Goal: Task Accomplishment & Management: Manage account settings

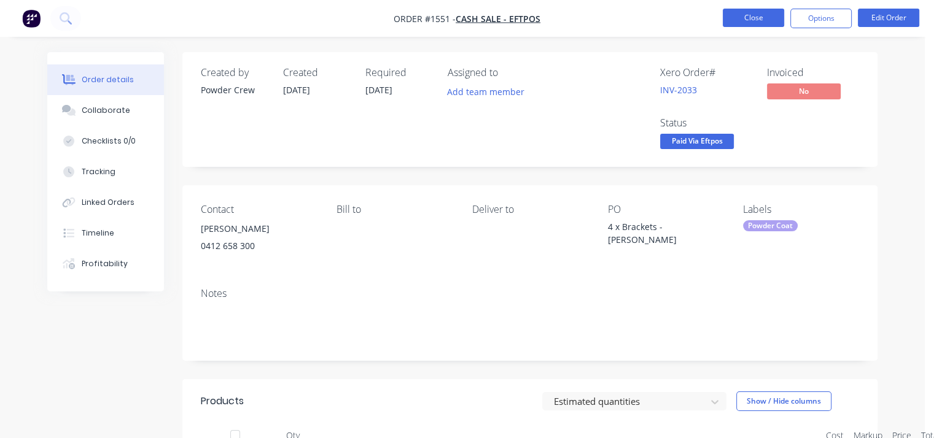
click at [758, 18] on button "Close" at bounding box center [753, 18] width 61 height 18
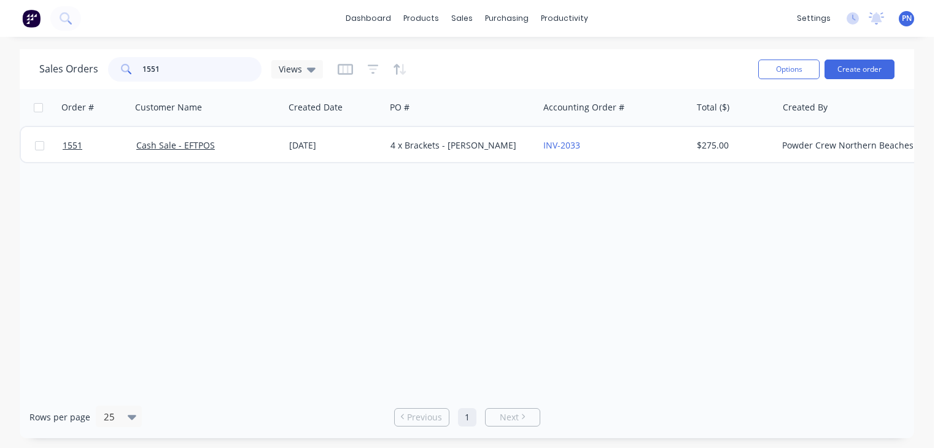
drag, startPoint x: 215, startPoint y: 72, endPoint x: 0, endPoint y: 42, distance: 216.9
click at [0, 42] on div "dashboard products sales purchasing productivity dashboard products Product Cat…" at bounding box center [467, 224] width 934 height 448
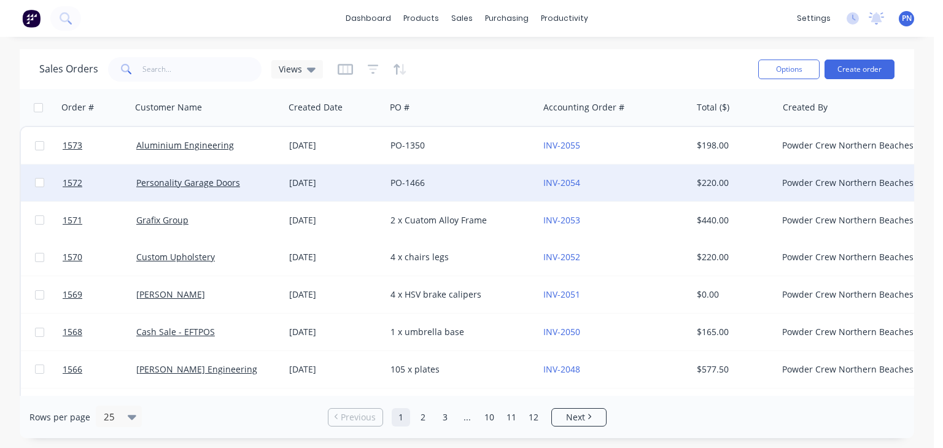
click at [264, 183] on div "Personality Garage Doors" at bounding box center [204, 183] width 136 height 12
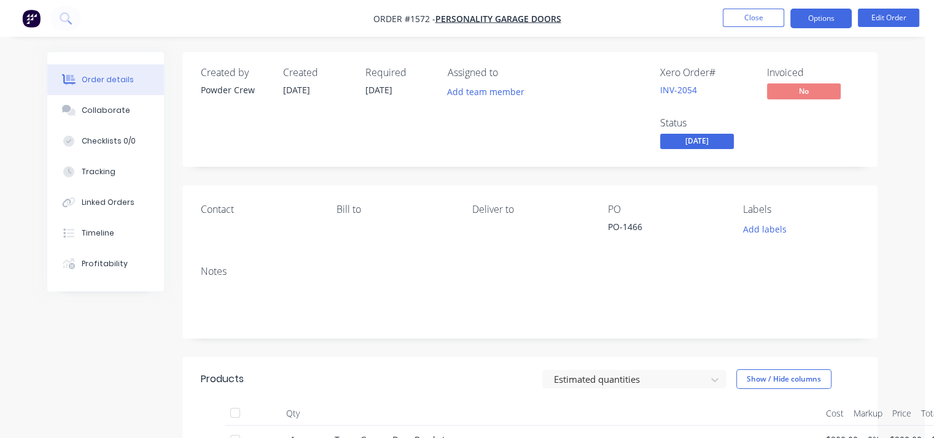
click at [815, 23] on button "Options" at bounding box center [820, 19] width 61 height 20
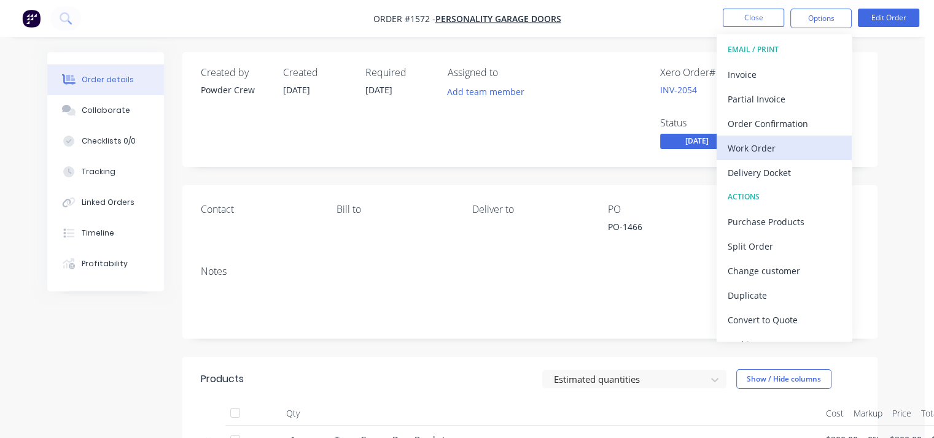
click at [760, 145] on div "Work Order" at bounding box center [783, 148] width 113 height 18
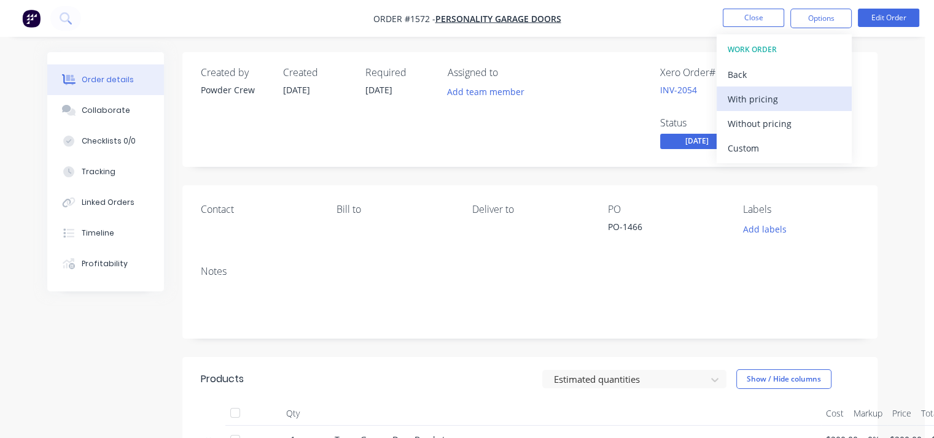
click at [764, 98] on div "With pricing" at bounding box center [783, 99] width 113 height 18
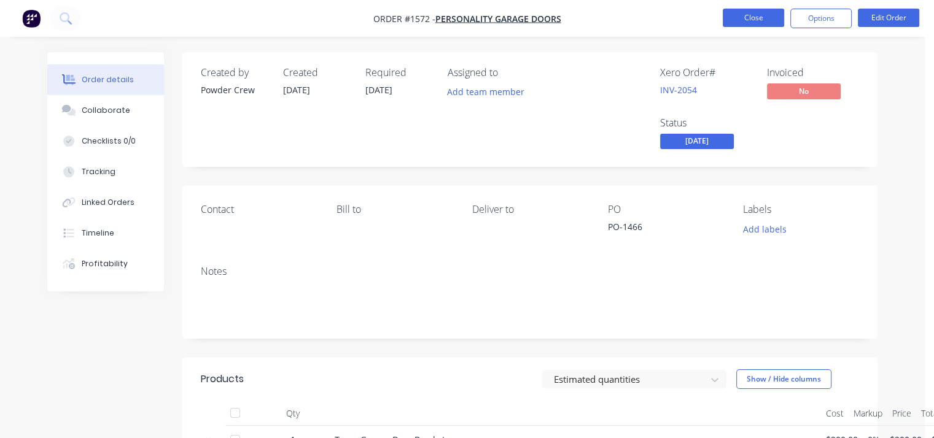
click at [739, 23] on button "Close" at bounding box center [753, 18] width 61 height 18
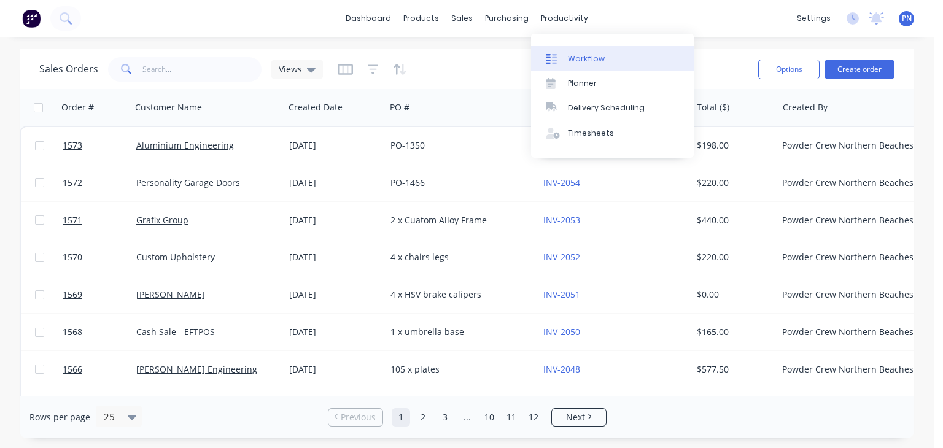
click at [581, 53] on div "Workflow" at bounding box center [586, 58] width 37 height 11
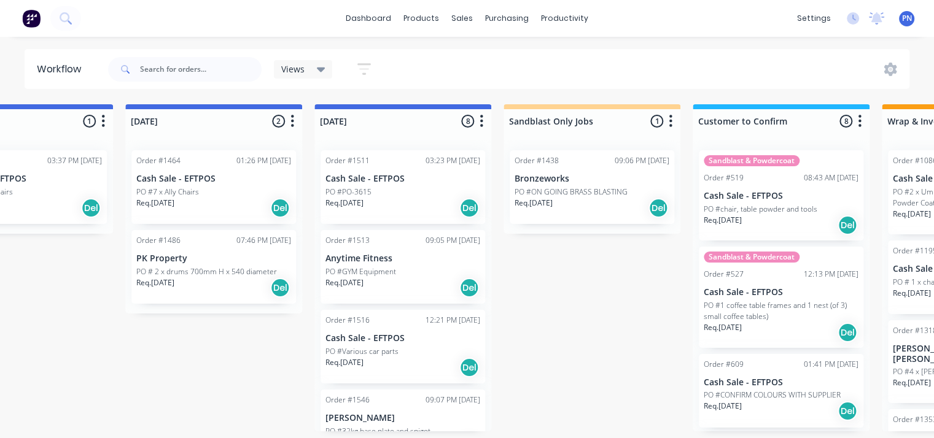
click at [413, 202] on div "Req. [DATE] Del" at bounding box center [402, 208] width 155 height 21
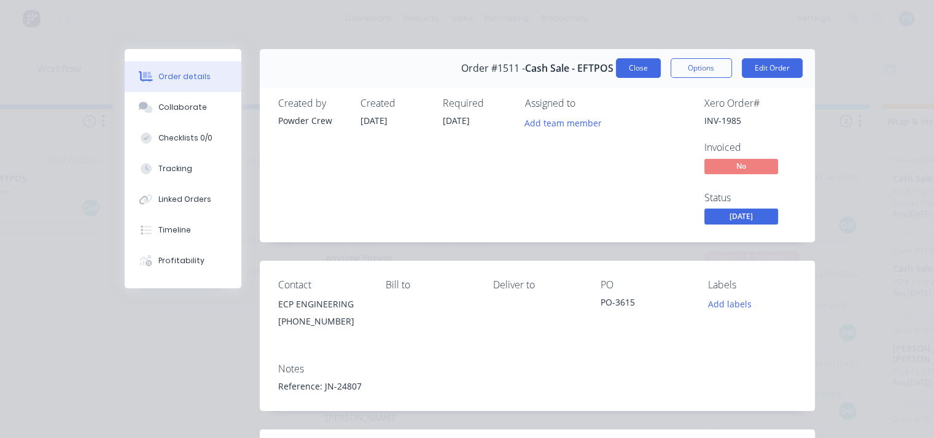
click at [630, 68] on button "Close" at bounding box center [638, 68] width 45 height 20
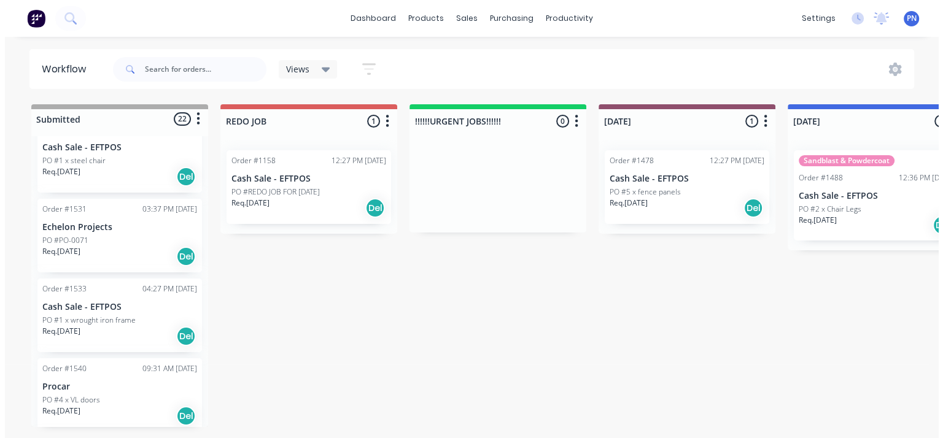
scroll to position [368, 0]
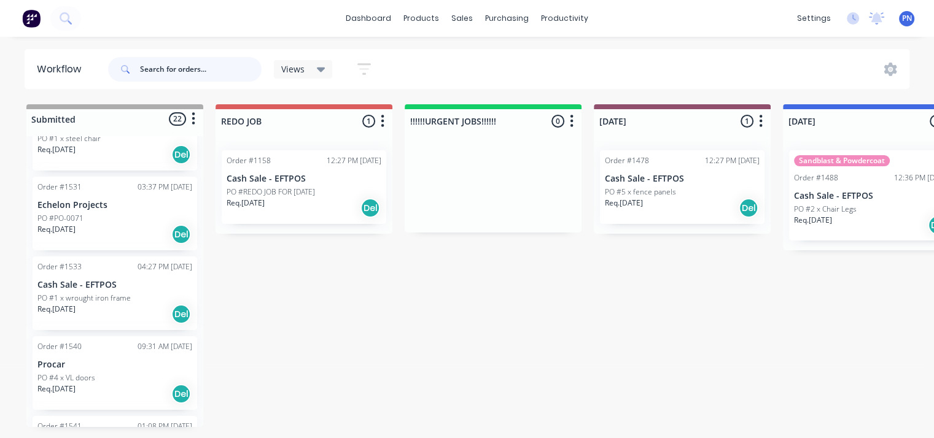
click at [194, 75] on input "text" at bounding box center [201, 69] width 122 height 25
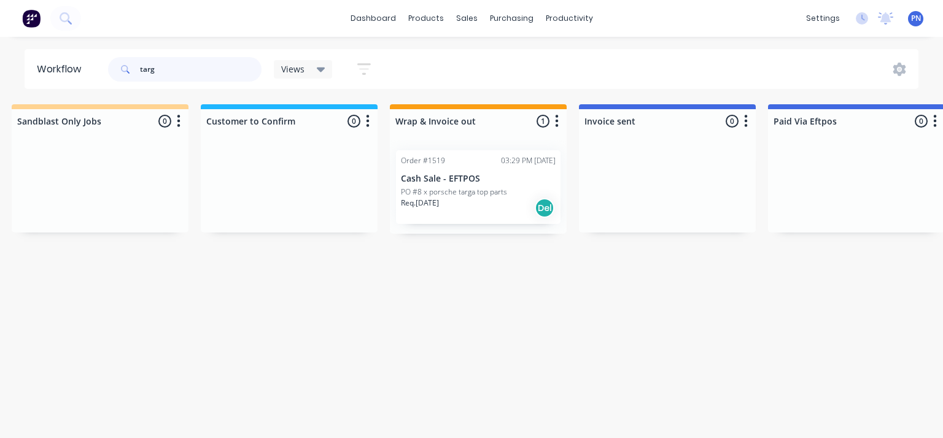
scroll to position [0, 1529]
type input "targ"
click at [481, 216] on div "Req. [DATE] Del" at bounding box center [477, 208] width 155 height 21
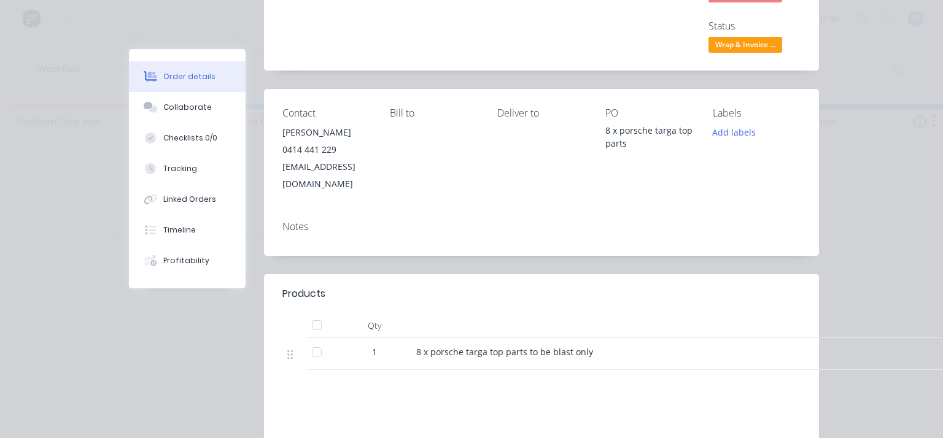
scroll to position [0, 0]
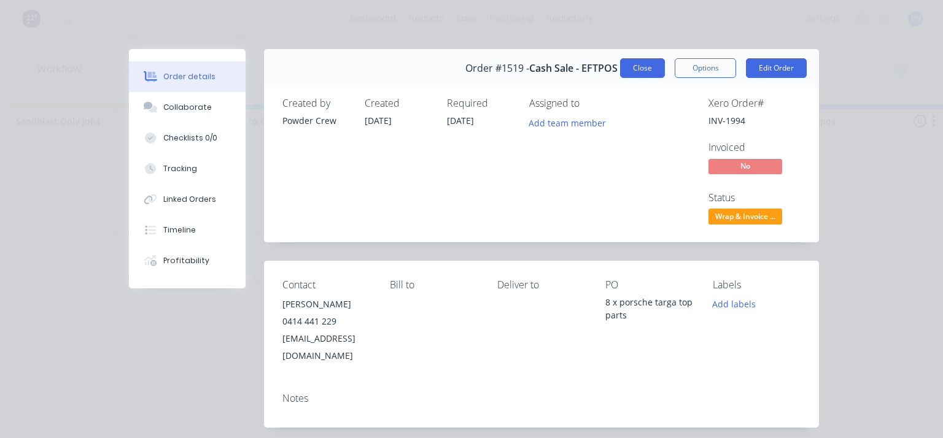
click at [651, 74] on button "Close" at bounding box center [642, 68] width 45 height 20
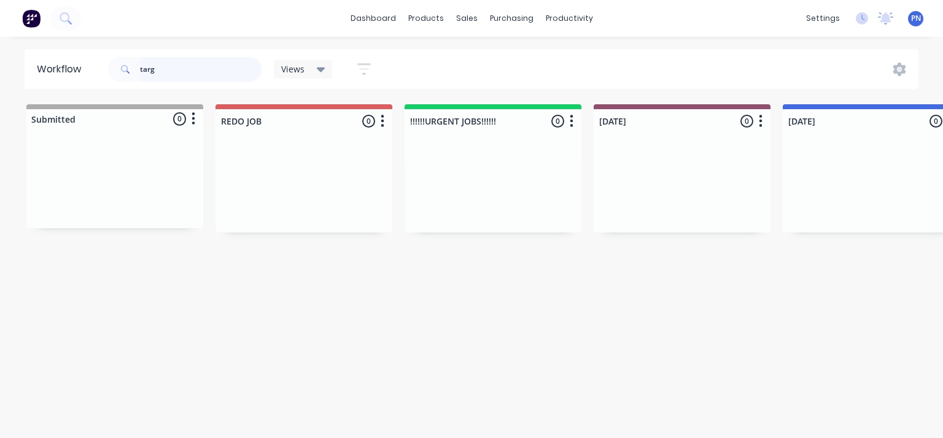
scroll to position [0, 1529]
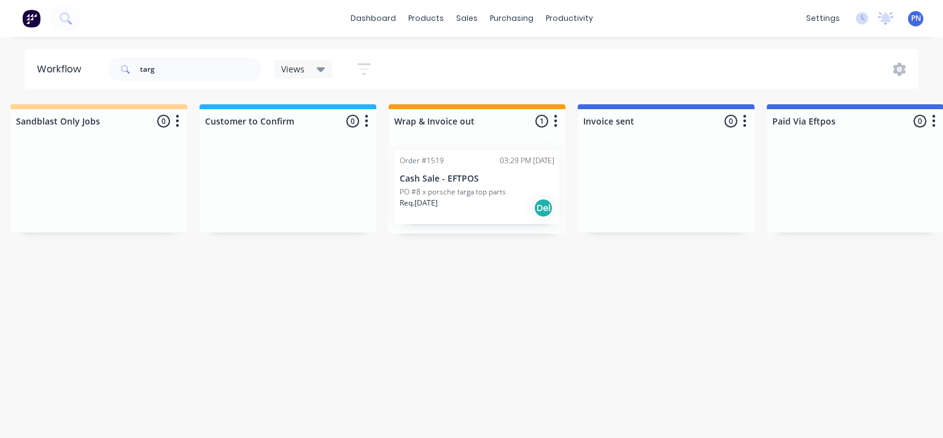
drag, startPoint x: 172, startPoint y: 71, endPoint x: 82, endPoint y: 52, distance: 91.6
click at [65, 60] on header "Workflow targ Views Save new view None (Default) edit Show/Hide statuses Show l…" at bounding box center [472, 69] width 894 height 40
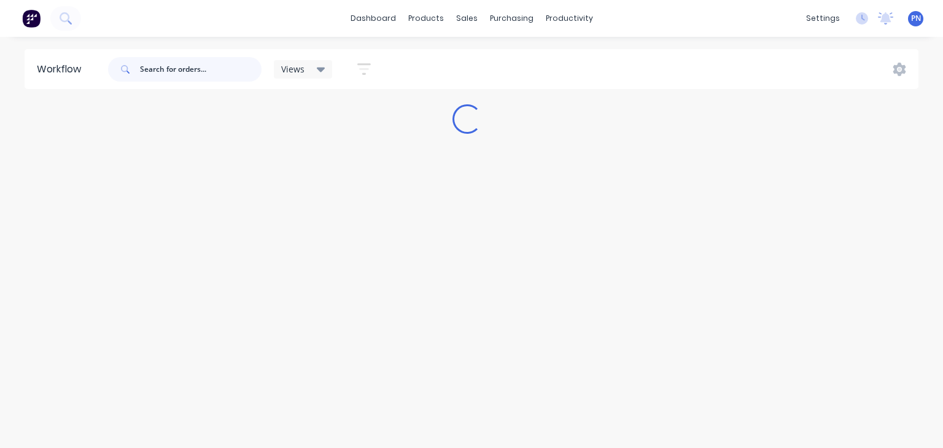
click at [181, 72] on input "text" at bounding box center [201, 69] width 122 height 25
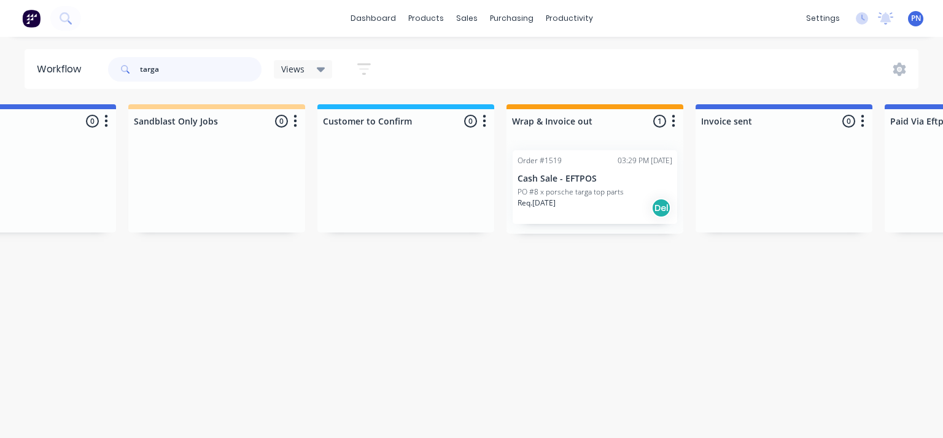
scroll to position [0, 1416]
type input "targa"
click at [594, 216] on div "Req. [DATE] Del" at bounding box center [590, 208] width 155 height 21
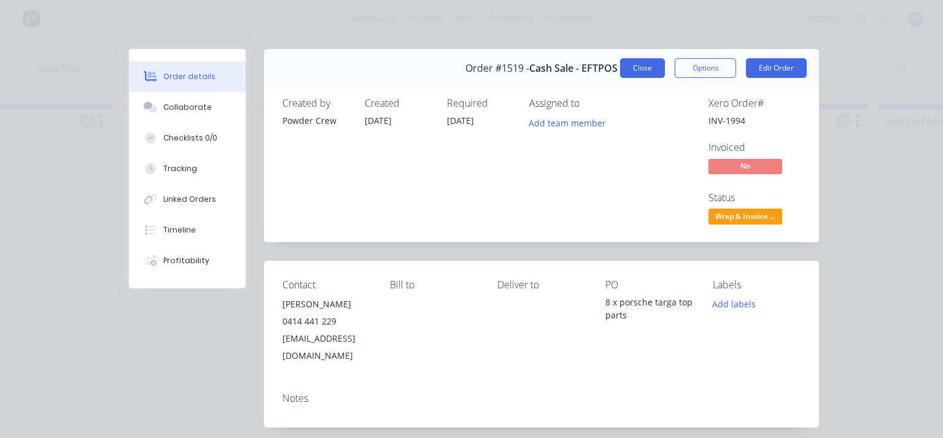
click at [638, 70] on button "Close" at bounding box center [642, 68] width 45 height 20
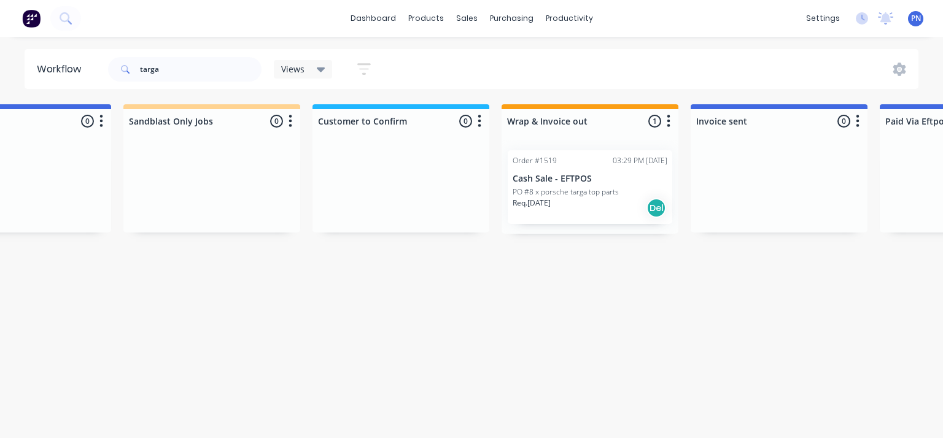
click at [578, 212] on div "Req. [DATE] Del" at bounding box center [590, 208] width 155 height 21
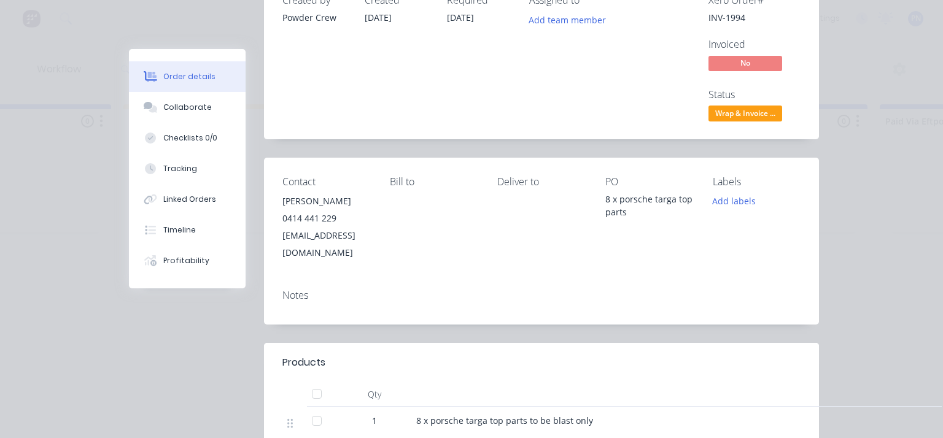
scroll to position [123, 0]
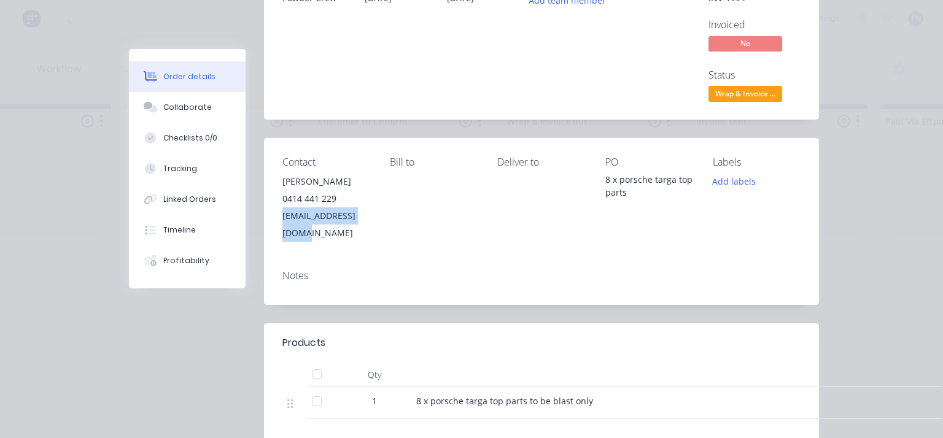
drag, startPoint x: 368, startPoint y: 217, endPoint x: 277, endPoint y: 217, distance: 91.5
click at [277, 217] on div "Contact [PERSON_NAME] [PHONE_NUMBER] [EMAIL_ADDRESS][DOMAIN_NAME] Bill to Deliv…" at bounding box center [541, 199] width 555 height 122
copy div "[EMAIL_ADDRESS][DOMAIN_NAME]"
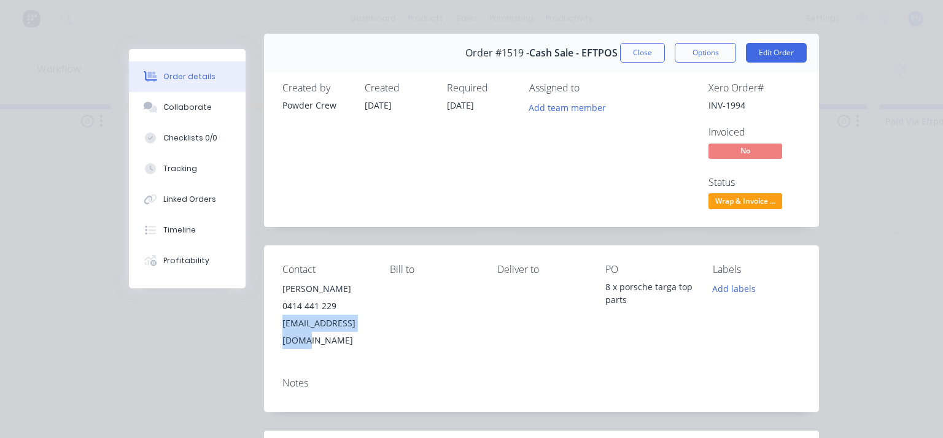
scroll to position [0, 0]
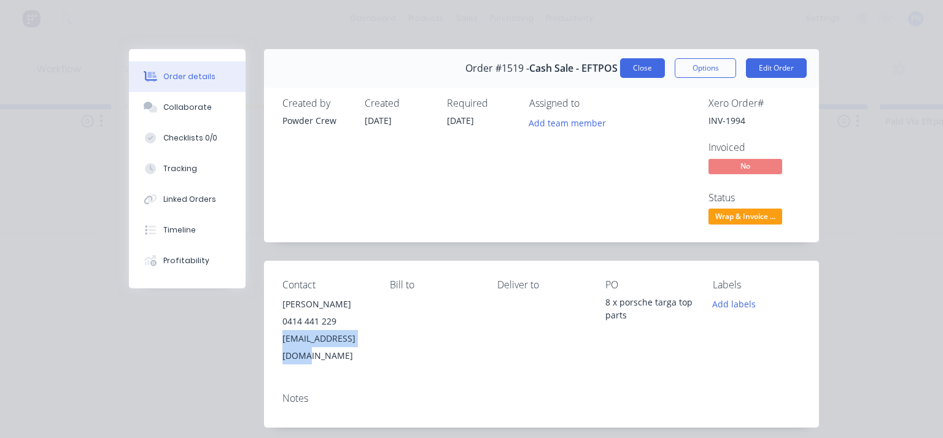
click at [649, 67] on button "Close" at bounding box center [642, 68] width 45 height 20
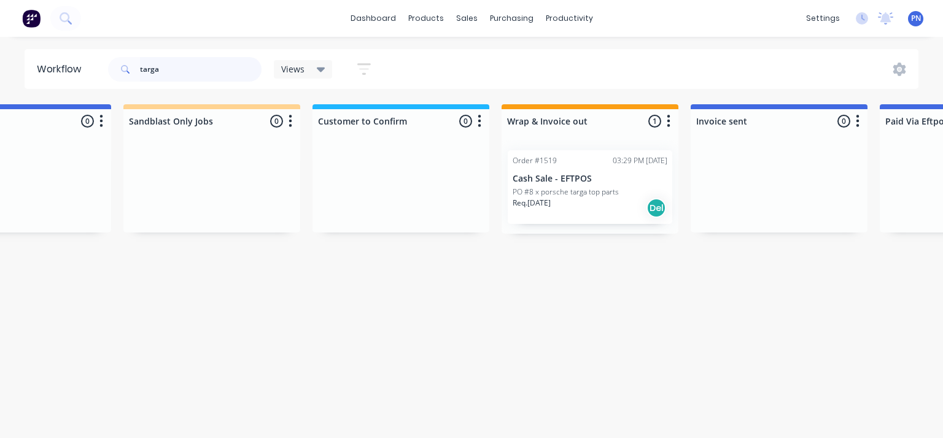
click at [231, 72] on input "targa" at bounding box center [201, 69] width 122 height 25
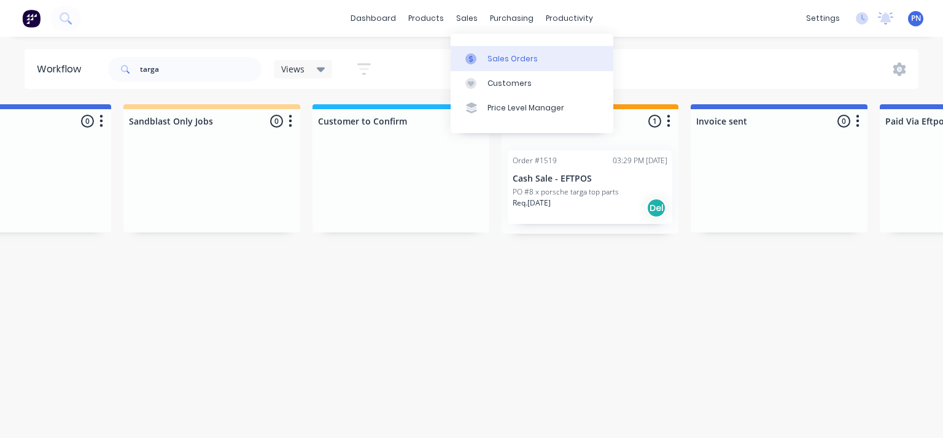
click at [491, 60] on div "Sales Orders" at bounding box center [512, 58] width 50 height 11
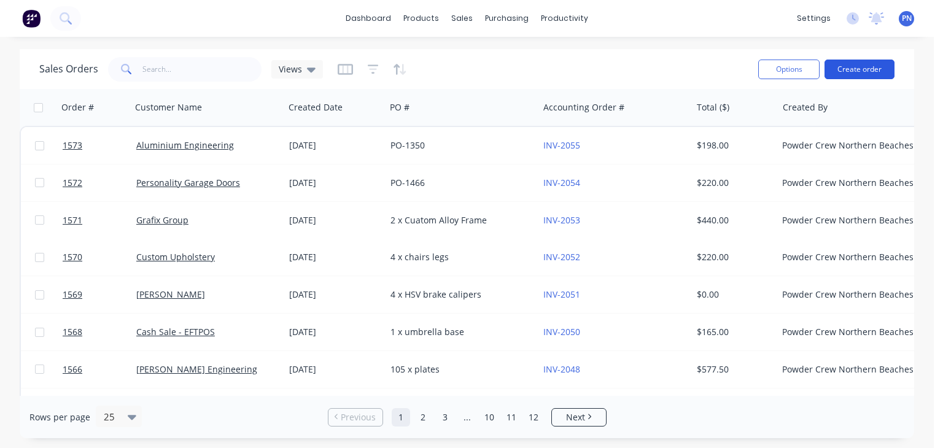
click at [863, 64] on button "Create order" at bounding box center [859, 70] width 70 height 20
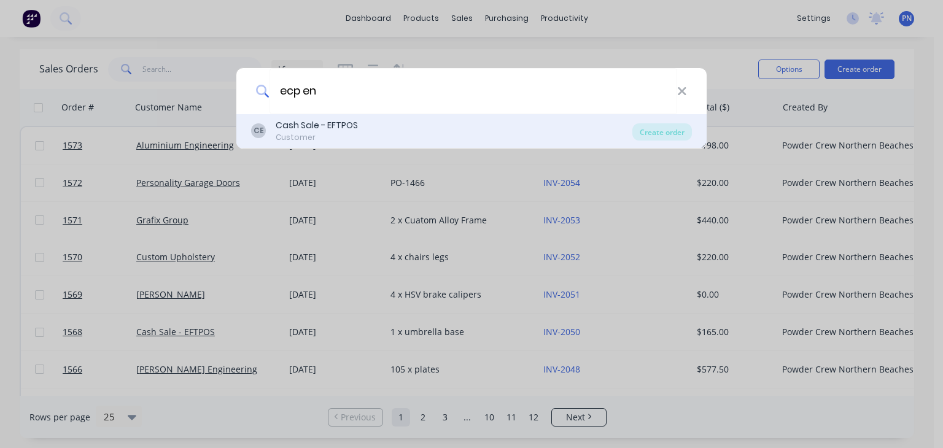
type input "ecp en"
click at [334, 120] on div "Cash Sale - EFTPOS" at bounding box center [317, 125] width 82 height 13
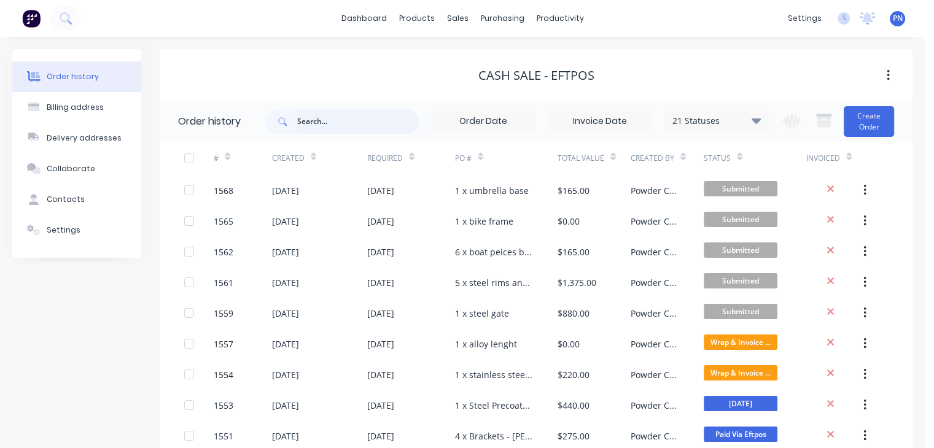
click at [332, 123] on input "text" at bounding box center [358, 121] width 122 height 25
type input "ecp"
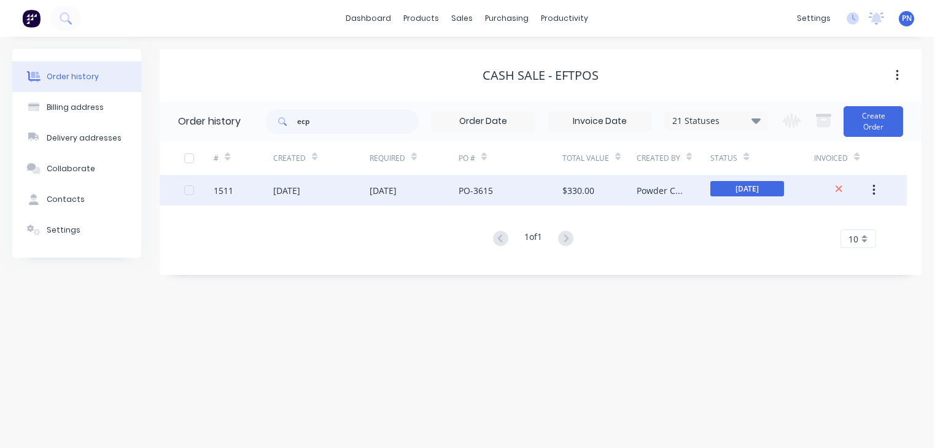
click at [339, 192] on div "[DATE]" at bounding box center [321, 190] width 96 height 31
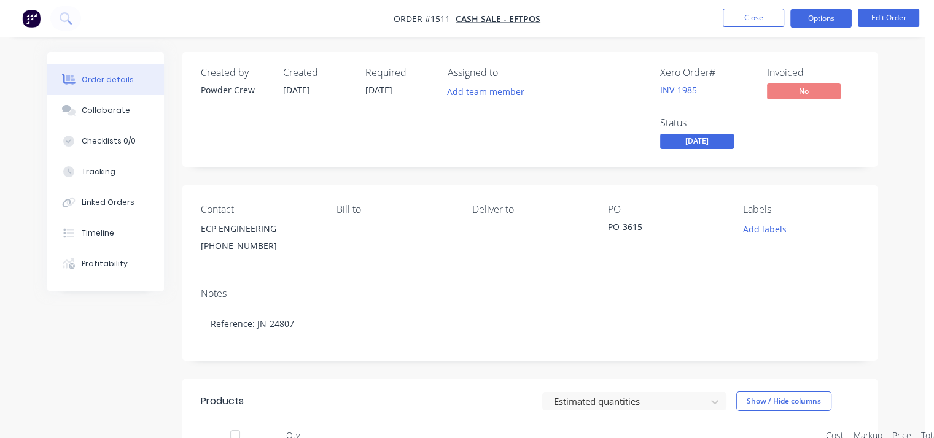
click at [813, 18] on button "Options" at bounding box center [820, 19] width 61 height 20
click at [614, 300] on div "Notes Reference: JN-24807" at bounding box center [529, 319] width 695 height 82
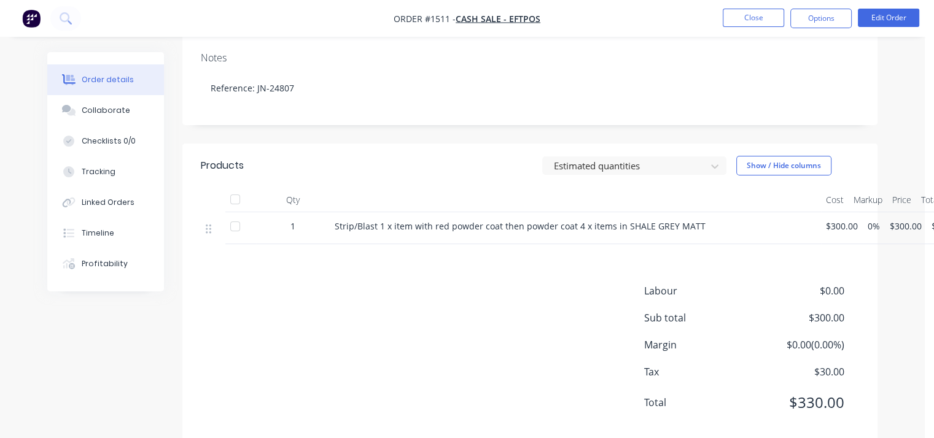
scroll to position [246, 0]
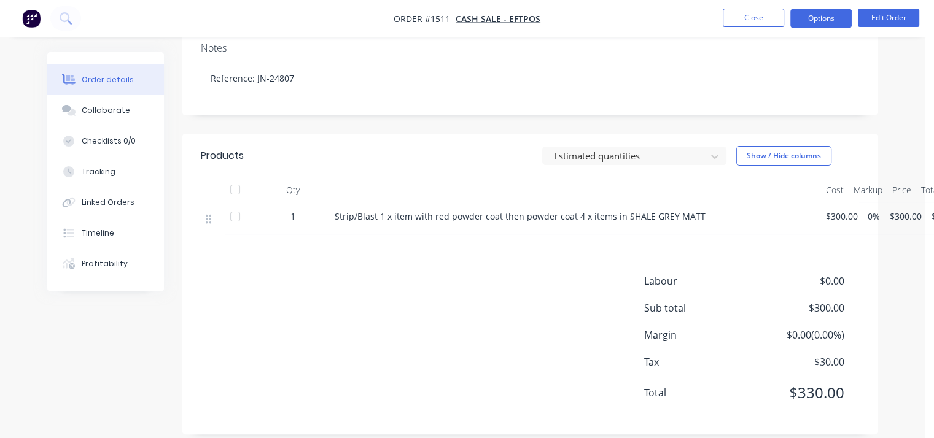
click at [816, 18] on button "Options" at bounding box center [820, 19] width 61 height 20
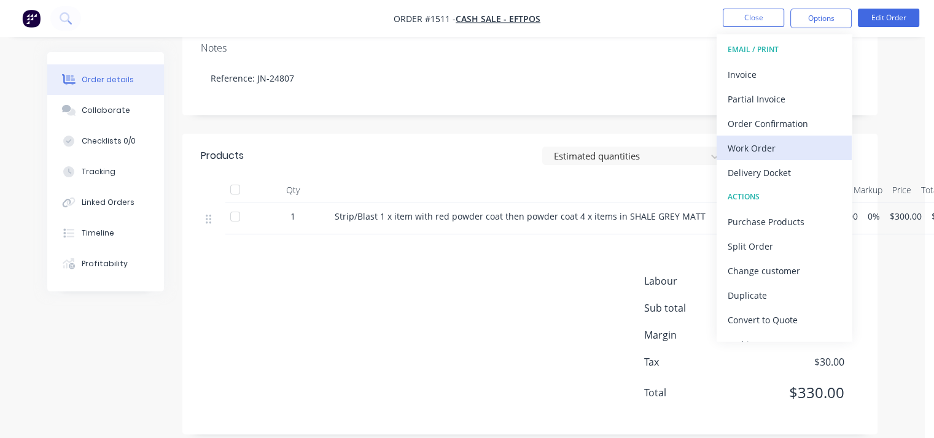
click at [789, 145] on div "Work Order" at bounding box center [783, 148] width 113 height 18
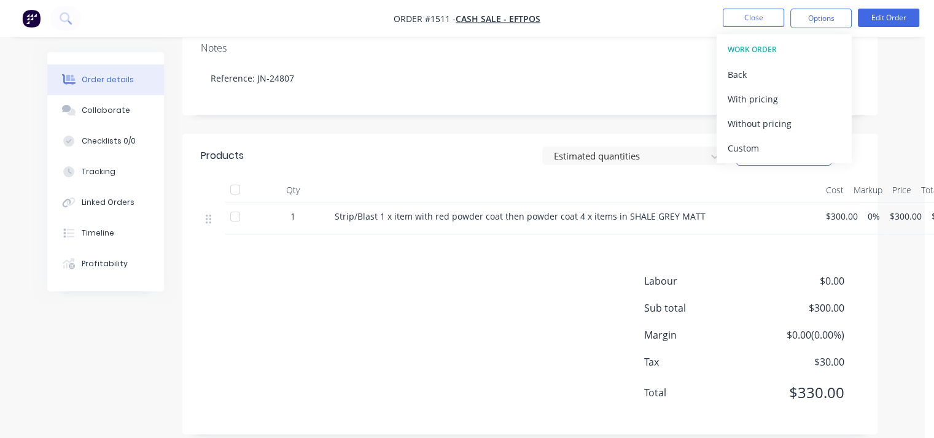
click at [876, 86] on div "Notes Reference: JN-24807" at bounding box center [529, 74] width 695 height 82
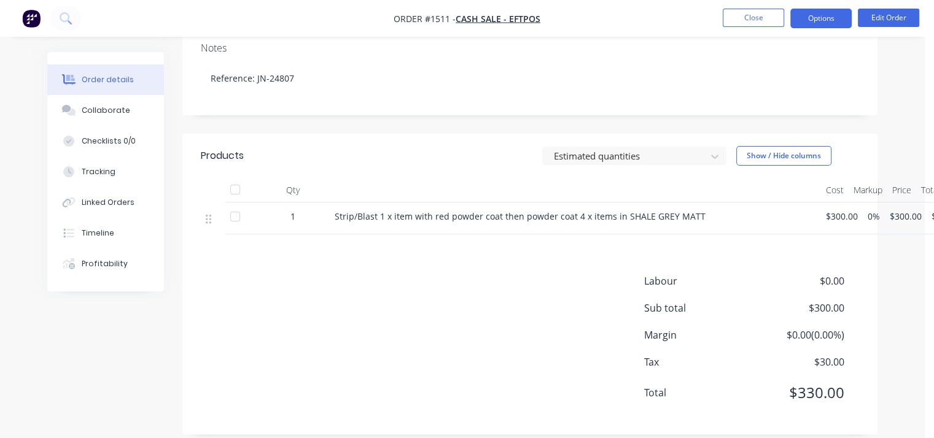
click at [834, 23] on button "Options" at bounding box center [820, 19] width 61 height 20
click at [823, 23] on button "Options" at bounding box center [820, 19] width 61 height 20
click at [826, 10] on button "Options" at bounding box center [820, 19] width 61 height 20
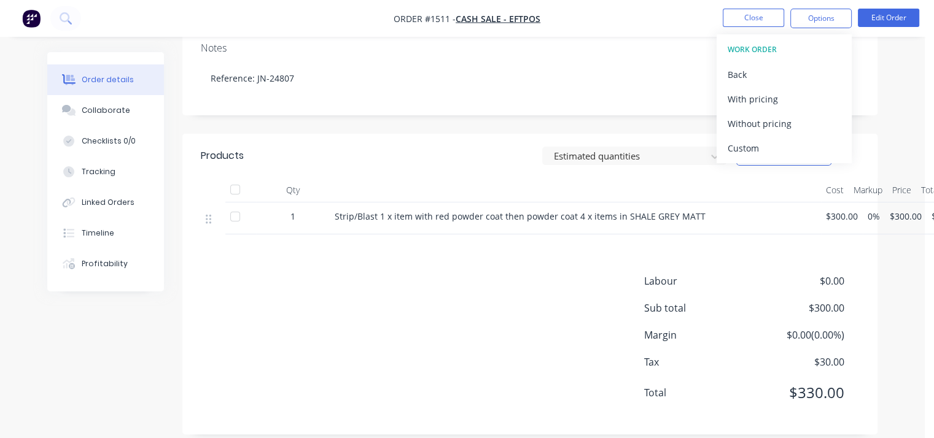
click at [884, 82] on div "Order details Collaborate Checklists 0/0 Tracking Linked Orders Timeline Profit…" at bounding box center [462, 130] width 855 height 646
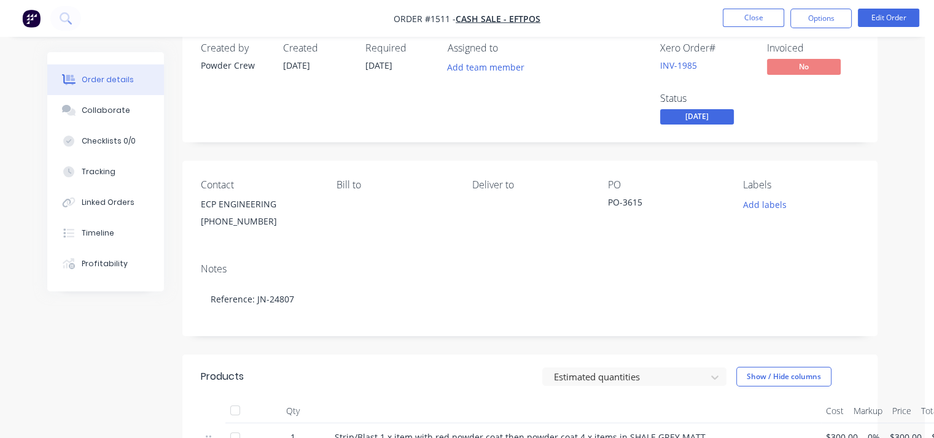
scroll to position [0, 0]
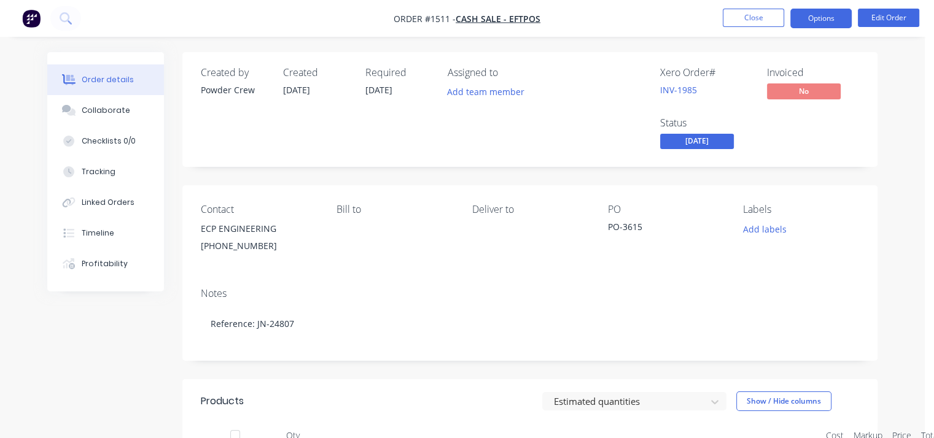
click at [819, 18] on button "Options" at bounding box center [820, 19] width 61 height 20
click at [874, 74] on div "Created by Powder Crew Created [DATE] Required [DATE] Assigned to Add team memb…" at bounding box center [529, 109] width 695 height 115
click at [884, 20] on button "Edit Order" at bounding box center [888, 18] width 61 height 18
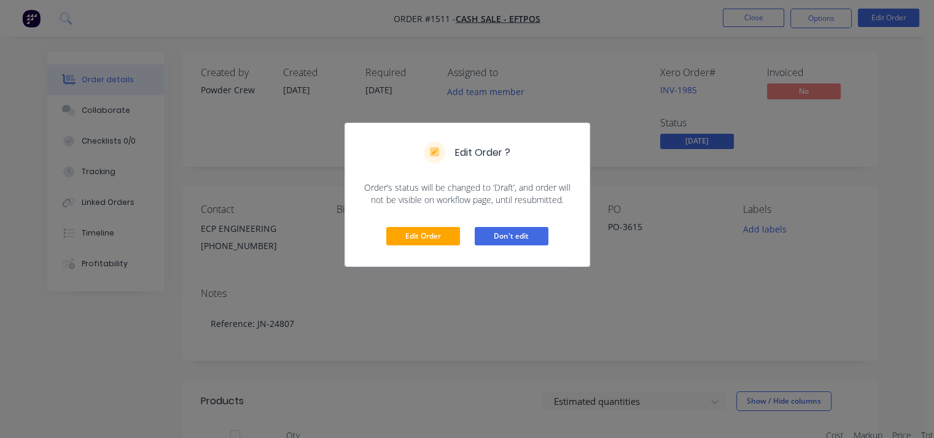
click at [505, 239] on button "Don't edit" at bounding box center [512, 236] width 74 height 18
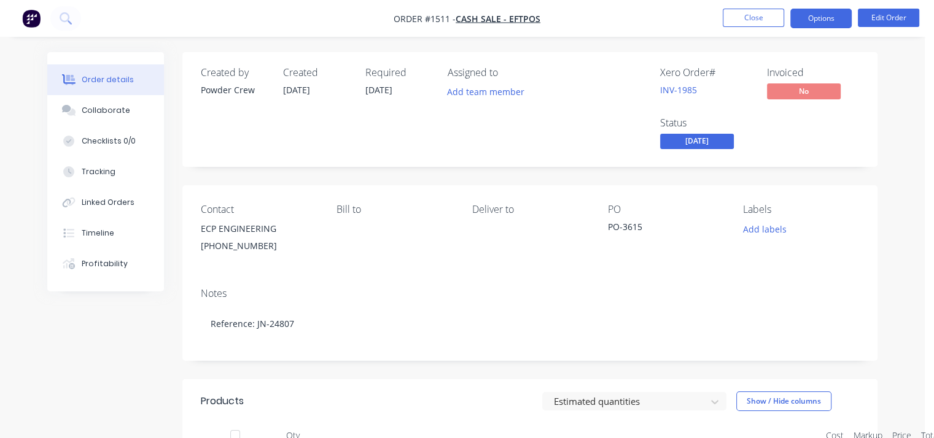
click at [820, 19] on button "Options" at bounding box center [820, 19] width 61 height 20
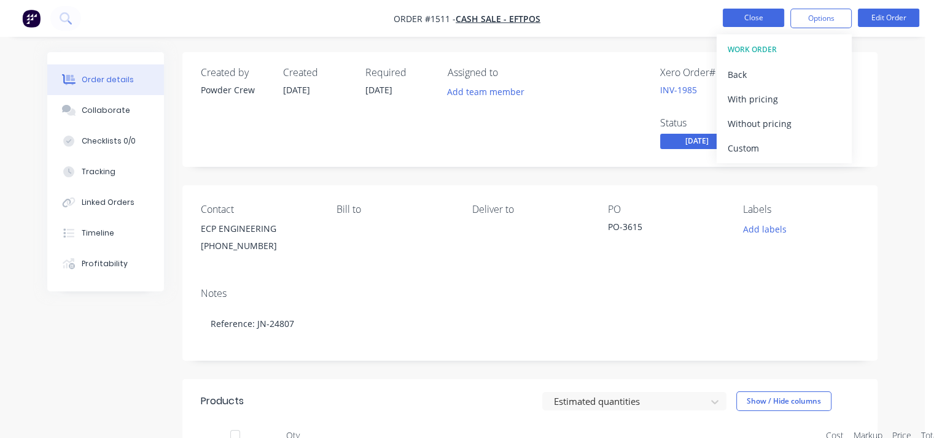
click at [746, 13] on button "Close" at bounding box center [753, 18] width 61 height 18
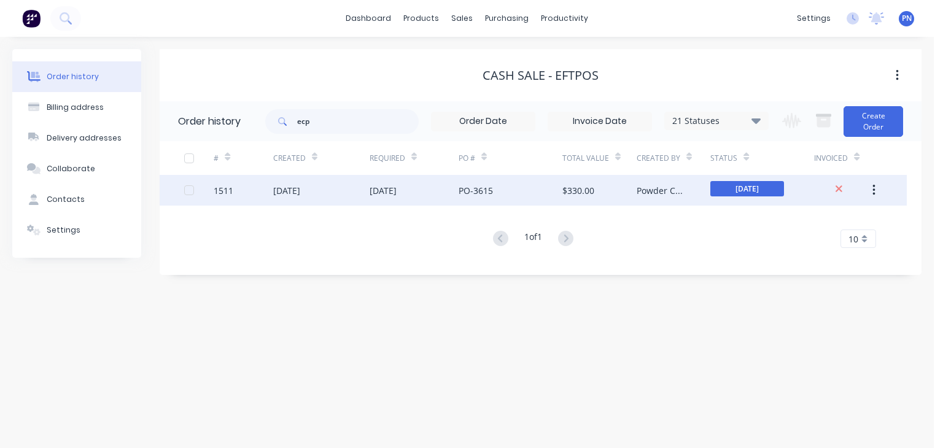
click at [796, 189] on div "[DATE]" at bounding box center [762, 190] width 104 height 31
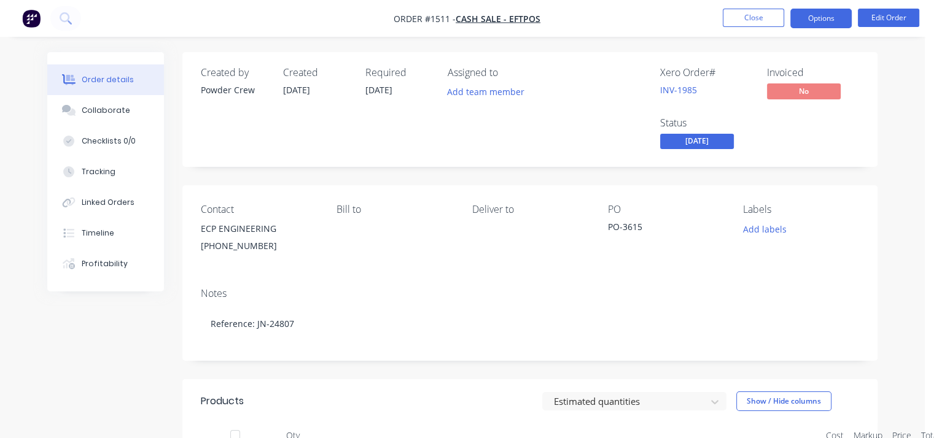
click at [818, 26] on button "Options" at bounding box center [820, 19] width 61 height 20
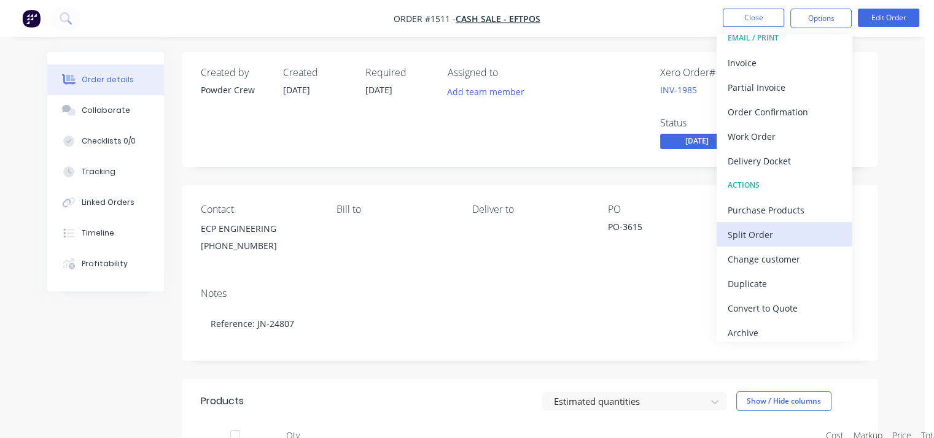
scroll to position [18, 0]
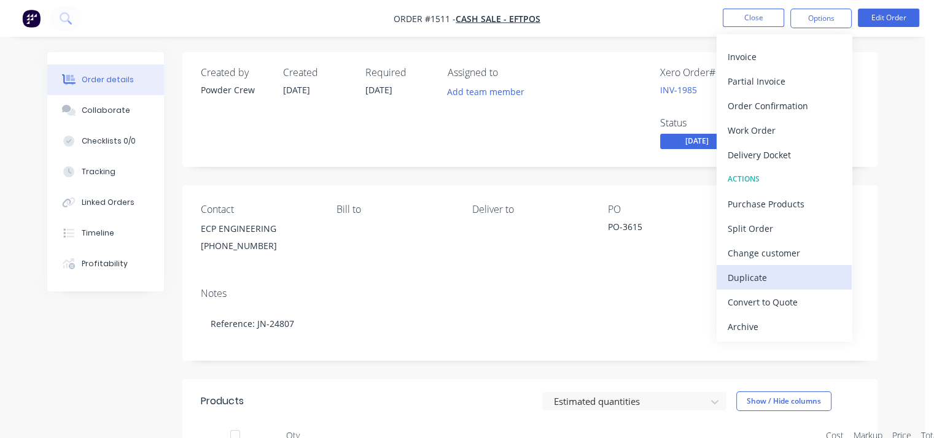
click at [756, 276] on div "Duplicate" at bounding box center [783, 278] width 113 height 18
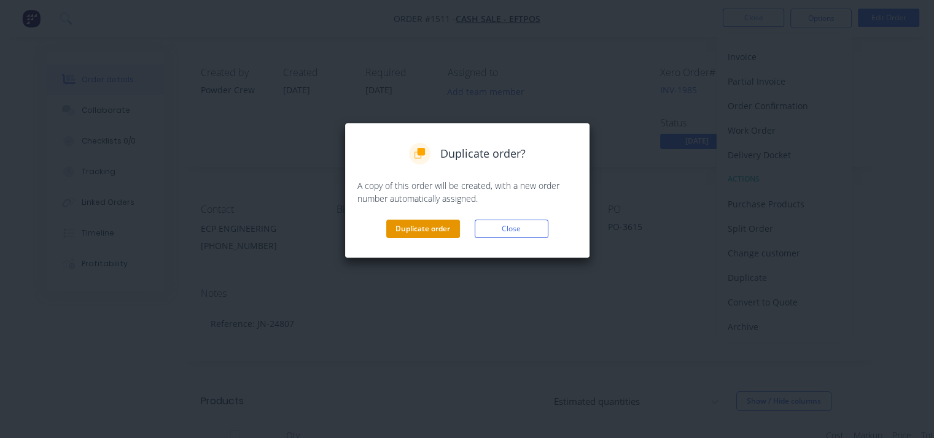
click at [438, 227] on button "Duplicate order" at bounding box center [423, 229] width 74 height 18
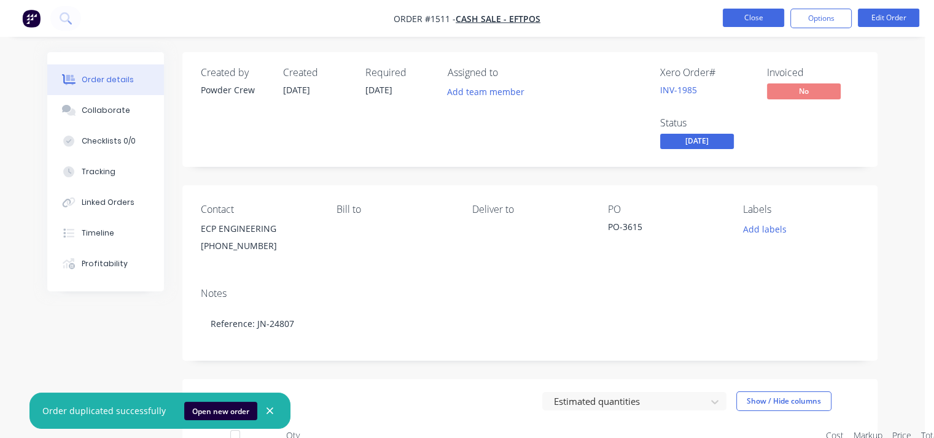
click at [753, 15] on button "Close" at bounding box center [753, 18] width 61 height 18
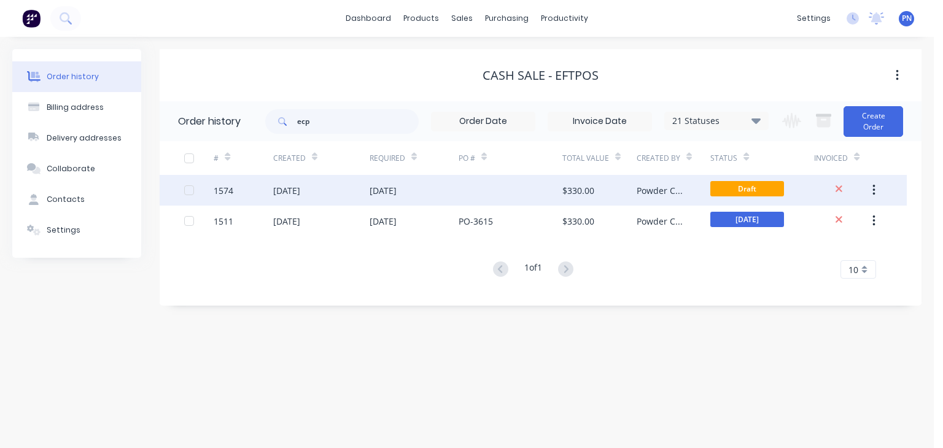
click at [492, 192] on div at bounding box center [511, 190] width 104 height 31
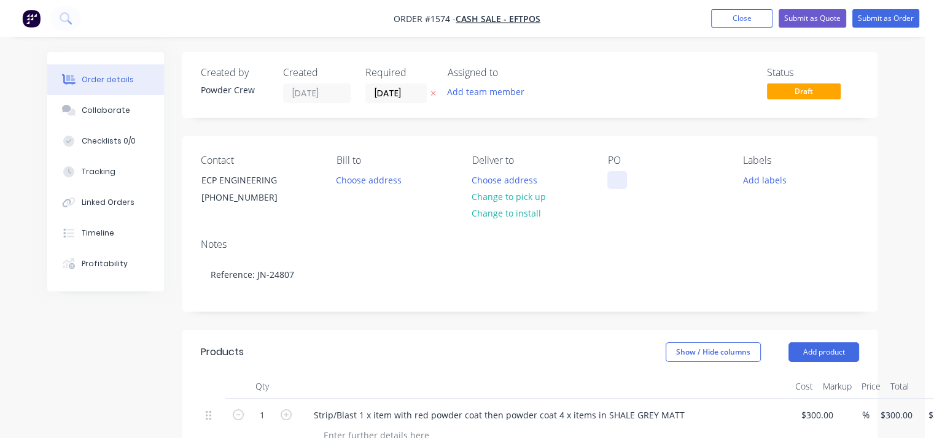
click at [619, 176] on div at bounding box center [617, 180] width 20 height 18
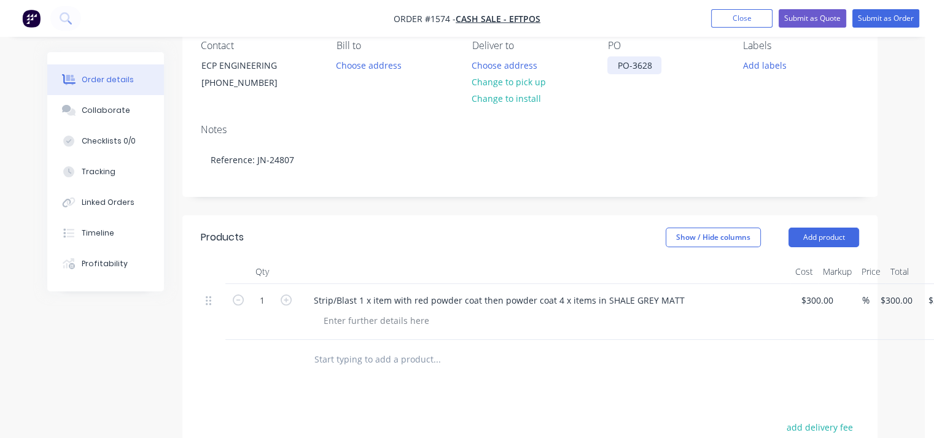
scroll to position [123, 0]
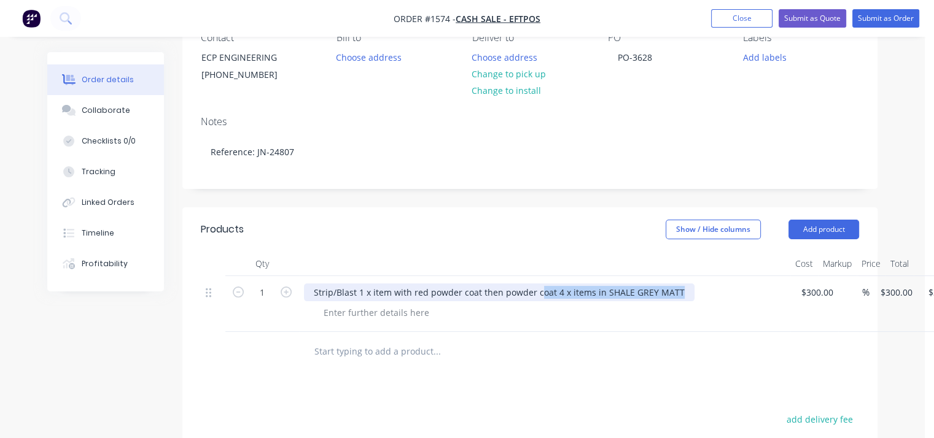
drag, startPoint x: 673, startPoint y: 292, endPoint x: 319, endPoint y: 297, distance: 353.6
click at [319, 297] on div "Strip/Blast 1 x item with red powder coat then powder coat 4 x items in SHALE G…" at bounding box center [499, 293] width 390 height 18
drag, startPoint x: 321, startPoint y: 296, endPoint x: 521, endPoint y: 310, distance: 200.6
click at [322, 295] on div "Strip/Blast 1 x item with red powder coat then powder coat 4 x items in SHALE G…" at bounding box center [499, 293] width 390 height 18
drag, startPoint x: 673, startPoint y: 291, endPoint x: 307, endPoint y: 292, distance: 365.9
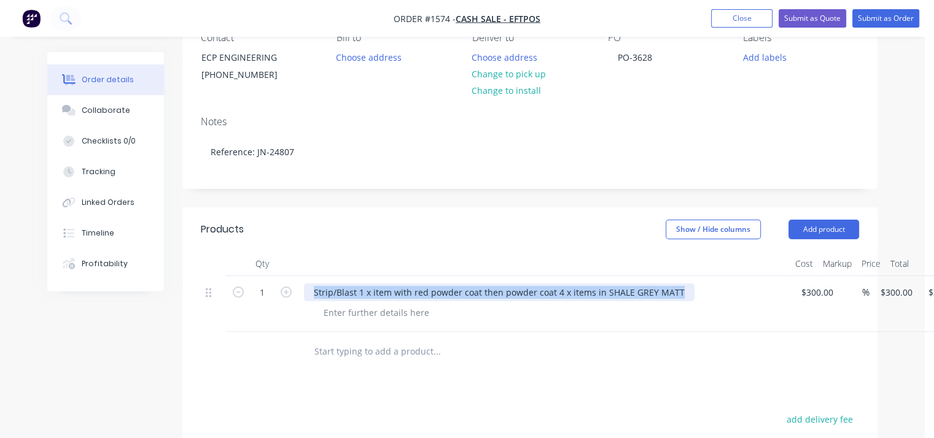
click at [307, 292] on div "Strip/Blast 1 x item with red powder coat then powder coat 4 x items in SHALE G…" at bounding box center [499, 293] width 390 height 18
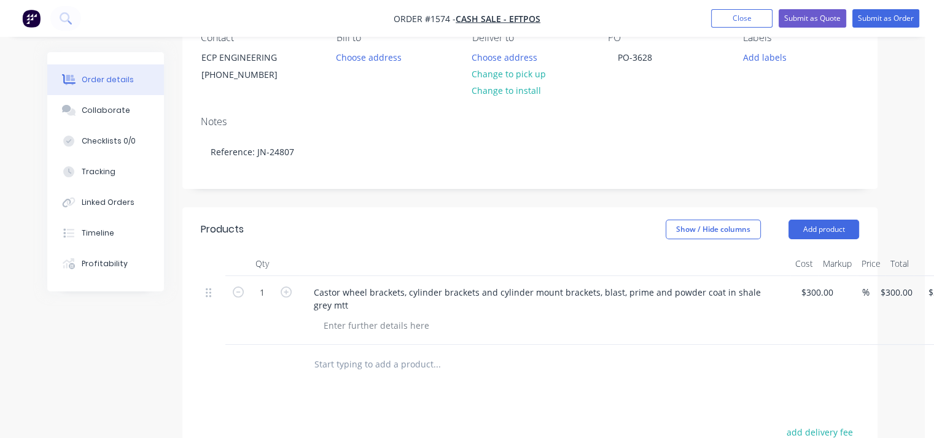
click at [688, 333] on div at bounding box center [549, 326] width 471 height 18
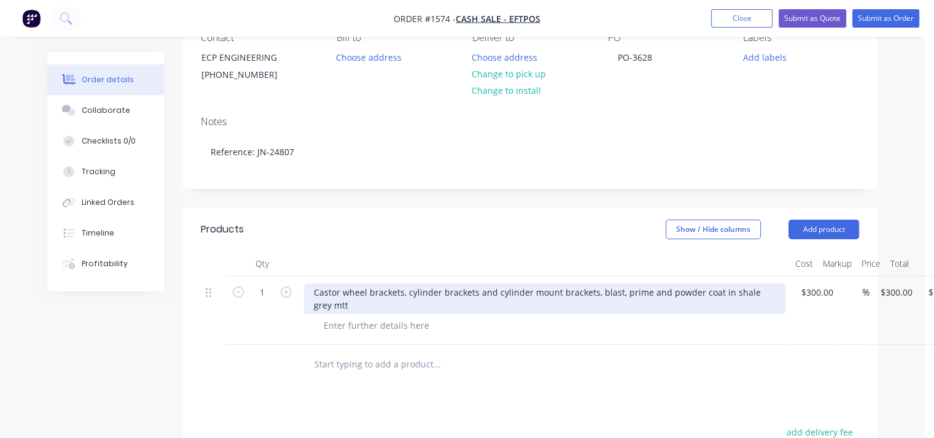
click at [319, 303] on div "Castor wheel brackets, cylinder brackets and cylinder mount brackets, blast, pr…" at bounding box center [544, 299] width 481 height 31
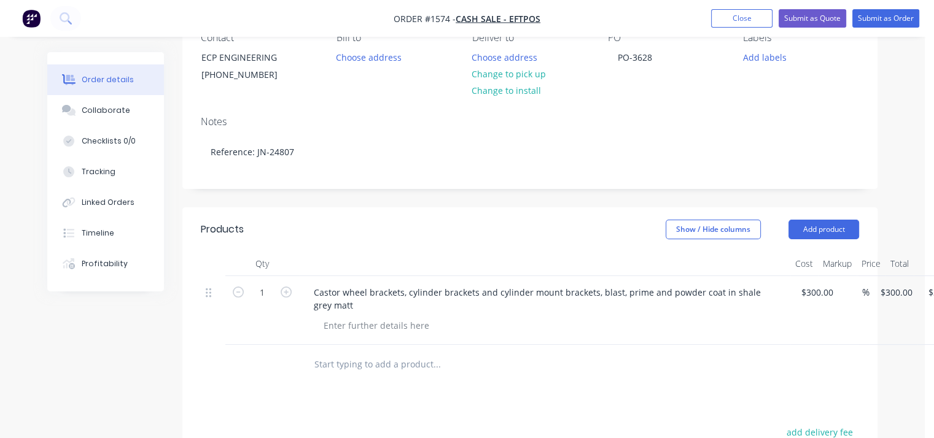
click at [438, 323] on div at bounding box center [549, 326] width 471 height 18
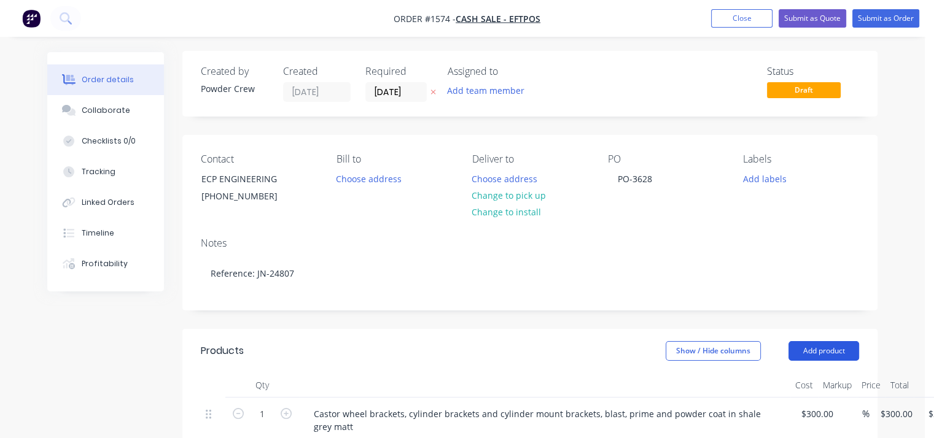
scroll to position [0, 0]
click at [815, 414] on input "300" at bounding box center [819, 415] width 38 height 18
click at [815, 414] on input "300" at bounding box center [810, 415] width 21 height 18
type input "$1,500.00"
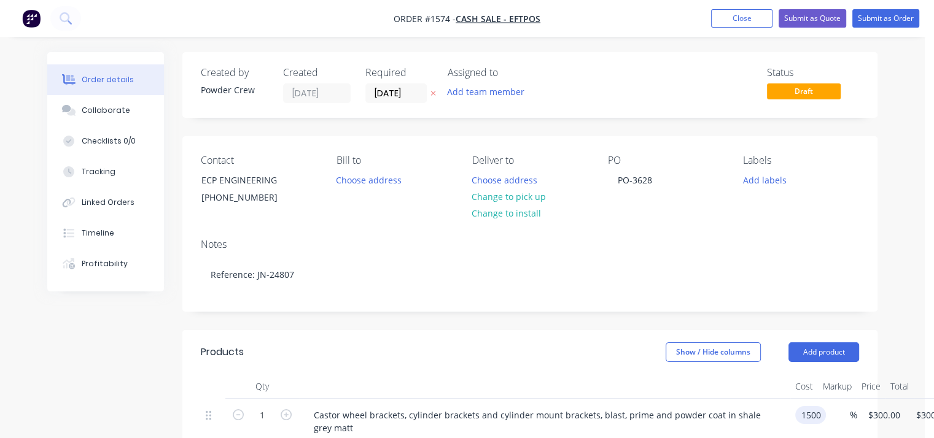
type input "$1,500.00"
click at [856, 254] on div "Notes Reference: JN-24807" at bounding box center [529, 270] width 695 height 82
click at [872, 19] on button "Submit as Order" at bounding box center [885, 18] width 67 height 18
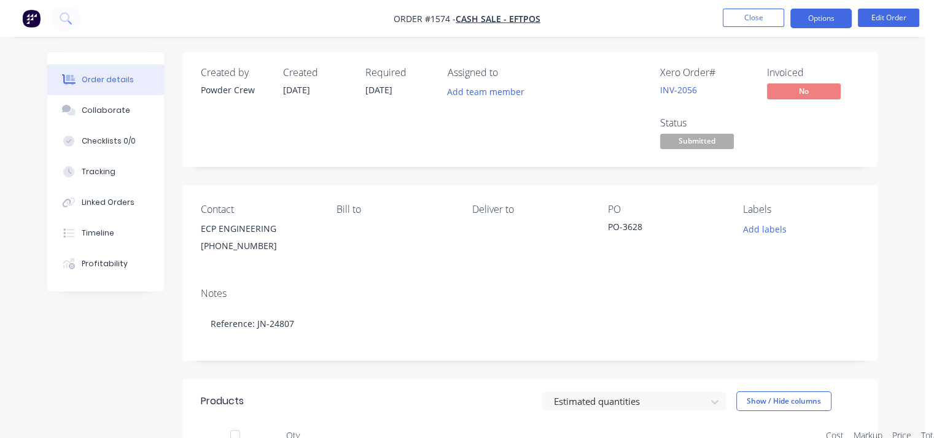
click at [818, 20] on button "Options" at bounding box center [820, 19] width 61 height 20
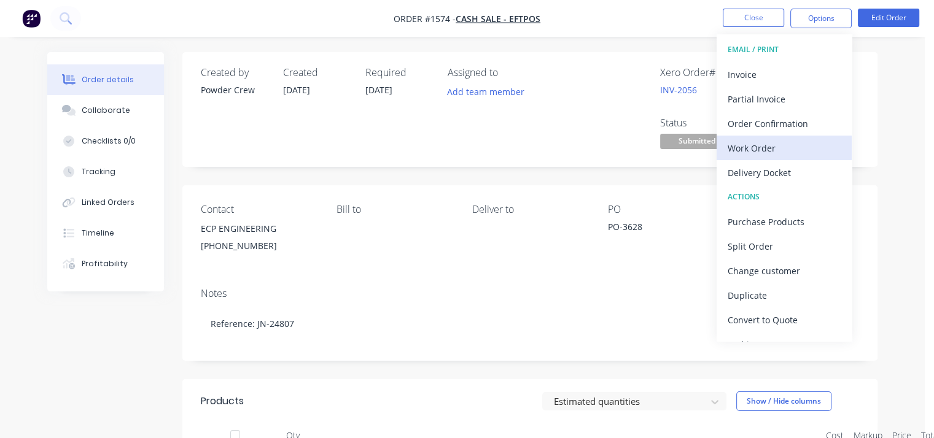
click at [798, 147] on div "Work Order" at bounding box center [783, 148] width 113 height 18
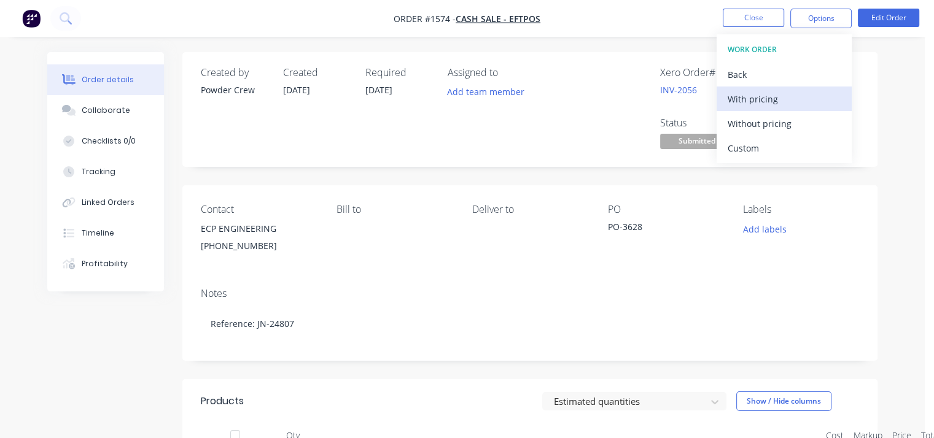
click at [786, 95] on div "With pricing" at bounding box center [783, 99] width 113 height 18
